Goal: Find specific page/section: Find specific page/section

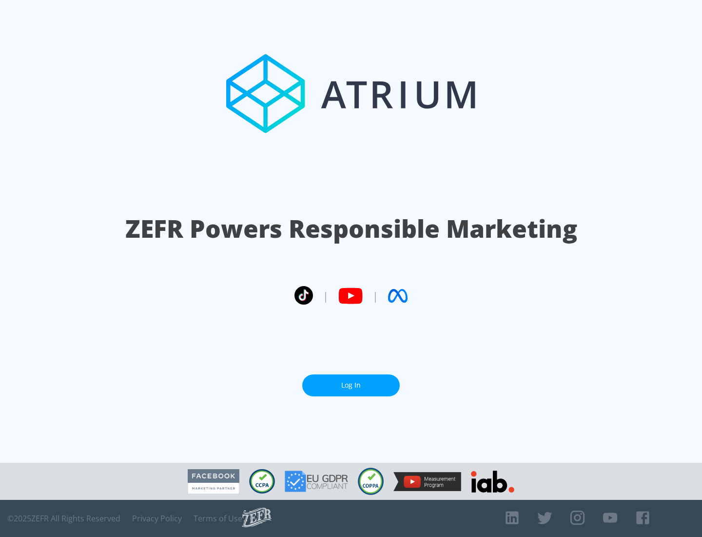
click at [351, 381] on link "Log In" at bounding box center [351, 385] width 98 height 22
